Goal: Information Seeking & Learning: Learn about a topic

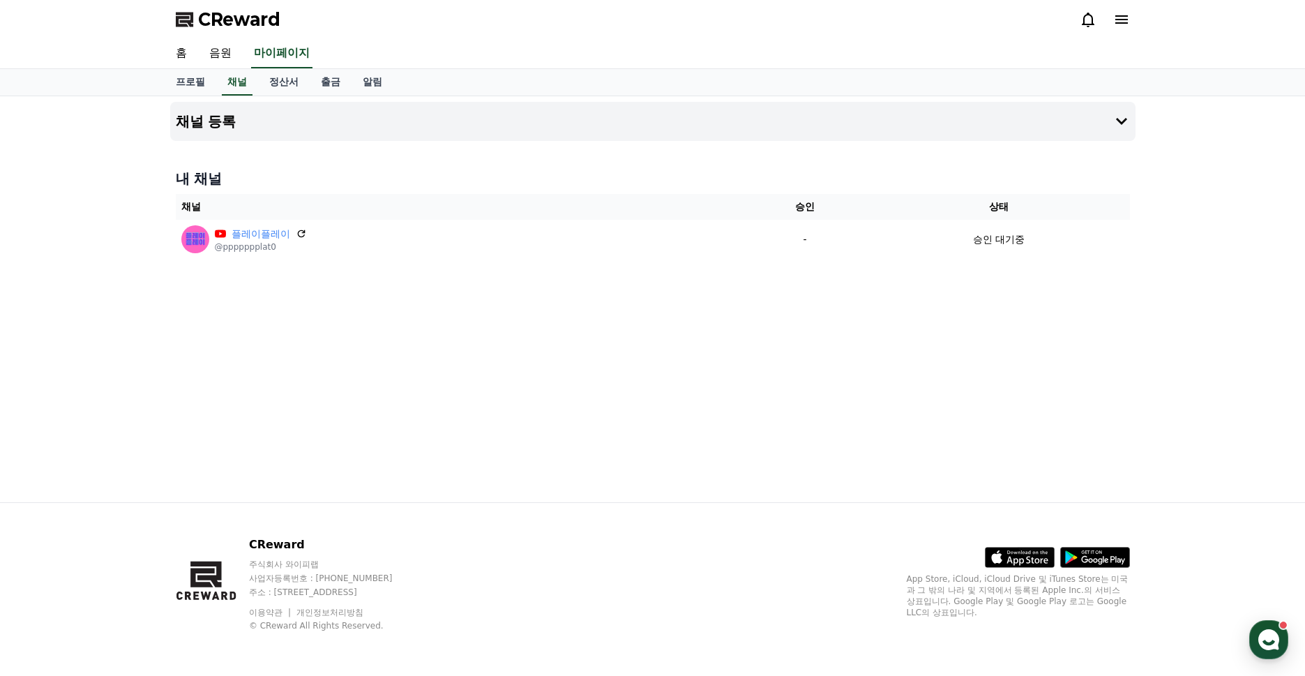
click at [516, 289] on div "채널 등록 내 채널 채널 승인 상태 플레이플레이 @ppppppplat0 - 승인 대기중" at bounding box center [653, 299] width 977 height 406
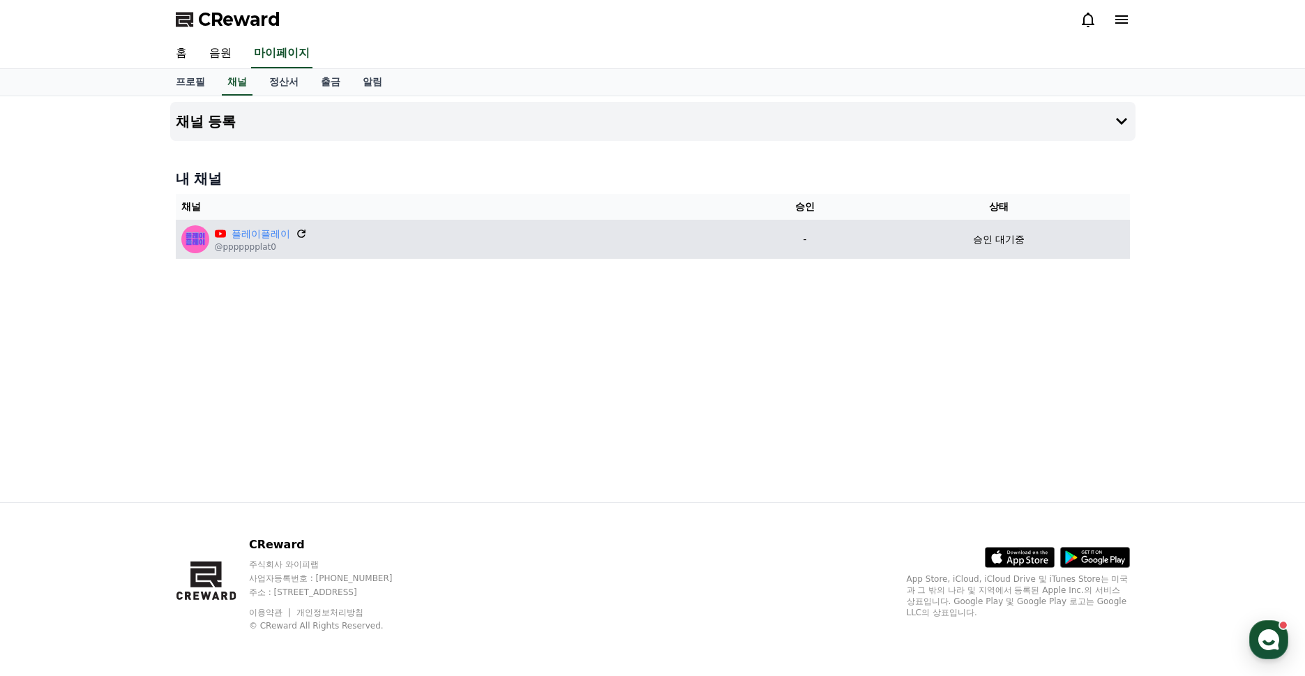
click at [295, 235] on icon at bounding box center [301, 233] width 13 height 13
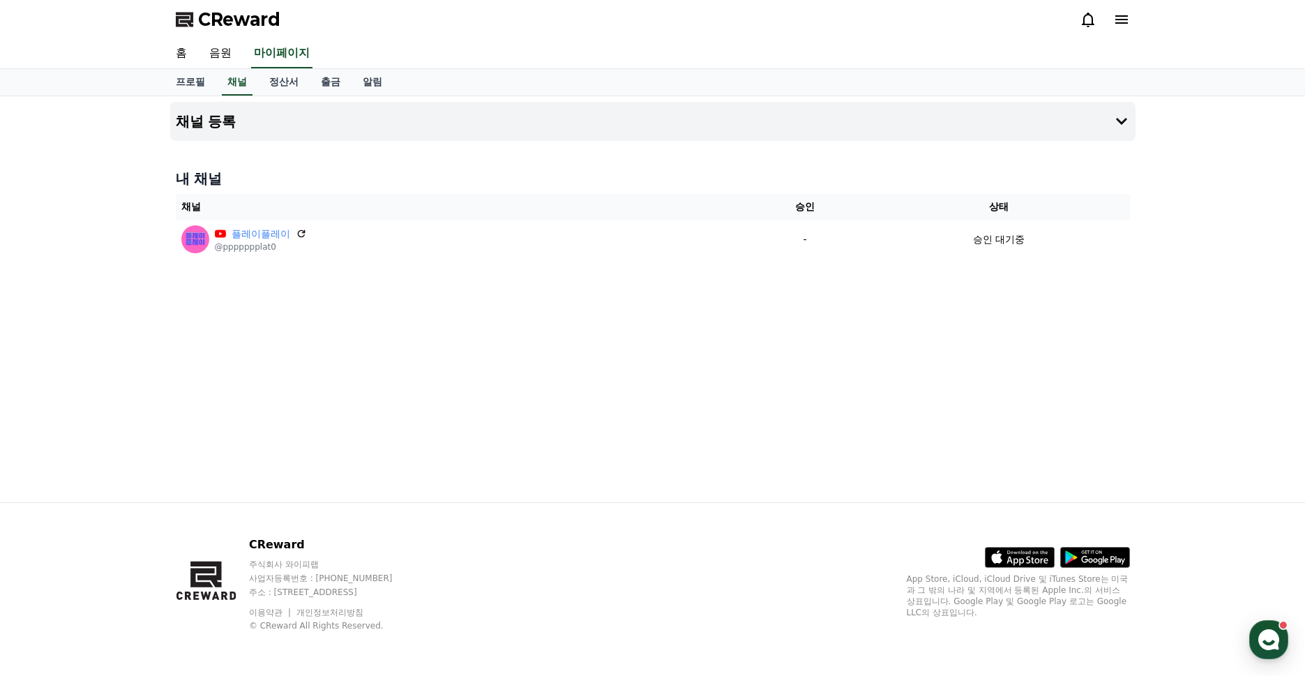
drag, startPoint x: 610, startPoint y: 183, endPoint x: 555, endPoint y: 171, distance: 57.2
click at [603, 183] on h4 "내 채널" at bounding box center [653, 179] width 954 height 20
click at [352, 80] on link "알림" at bounding box center [373, 82] width 42 height 27
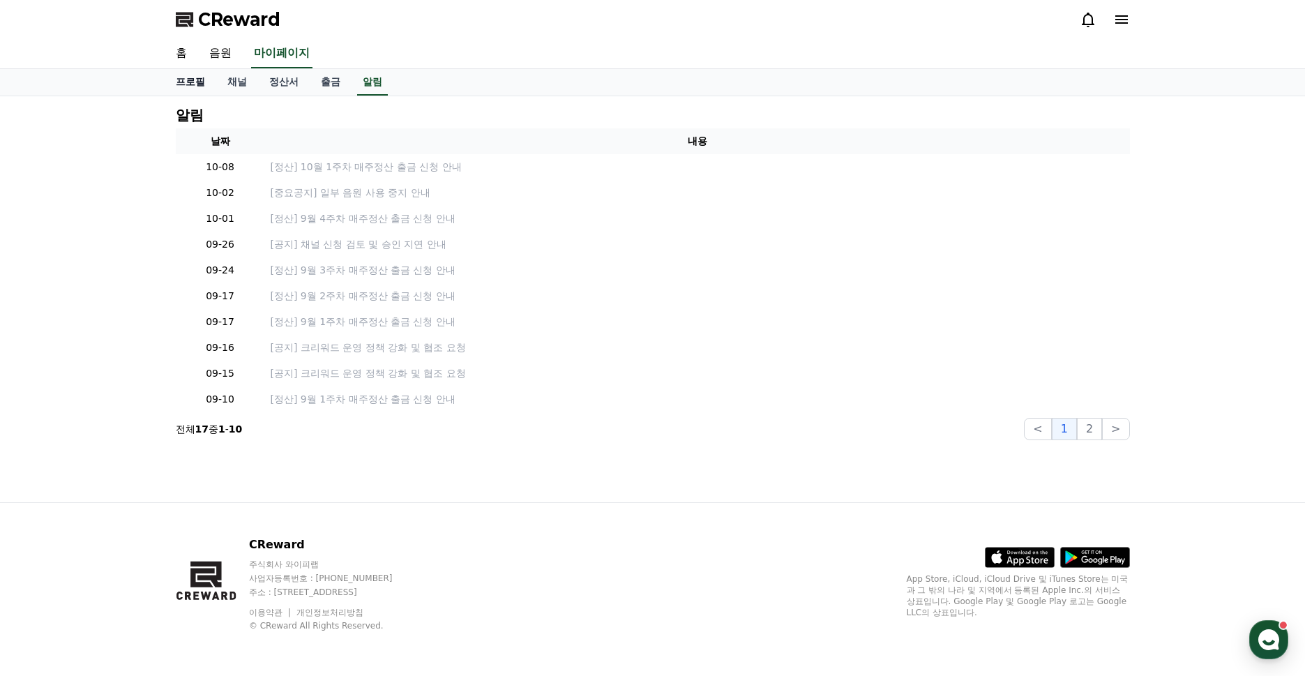
click at [194, 82] on link "프로필" at bounding box center [191, 82] width 52 height 27
select select "**********"
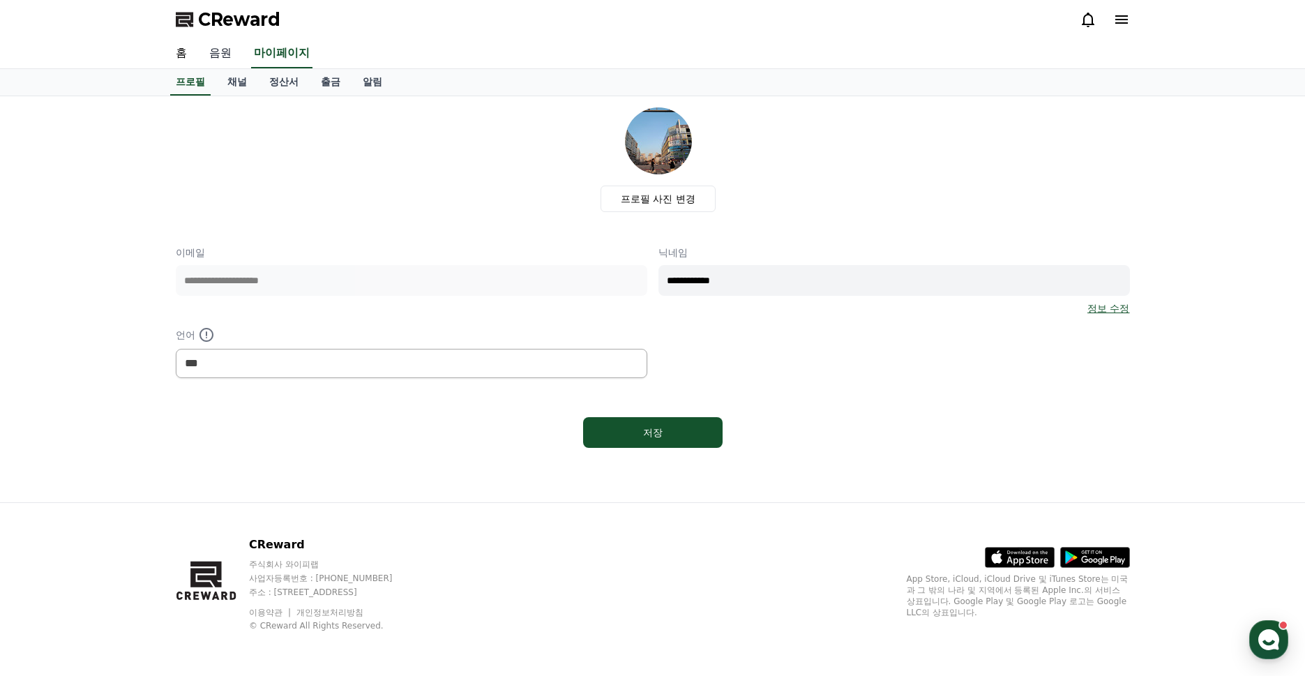
click at [216, 58] on link "음원" at bounding box center [220, 53] width 45 height 29
